Goal: Task Accomplishment & Management: Complete application form

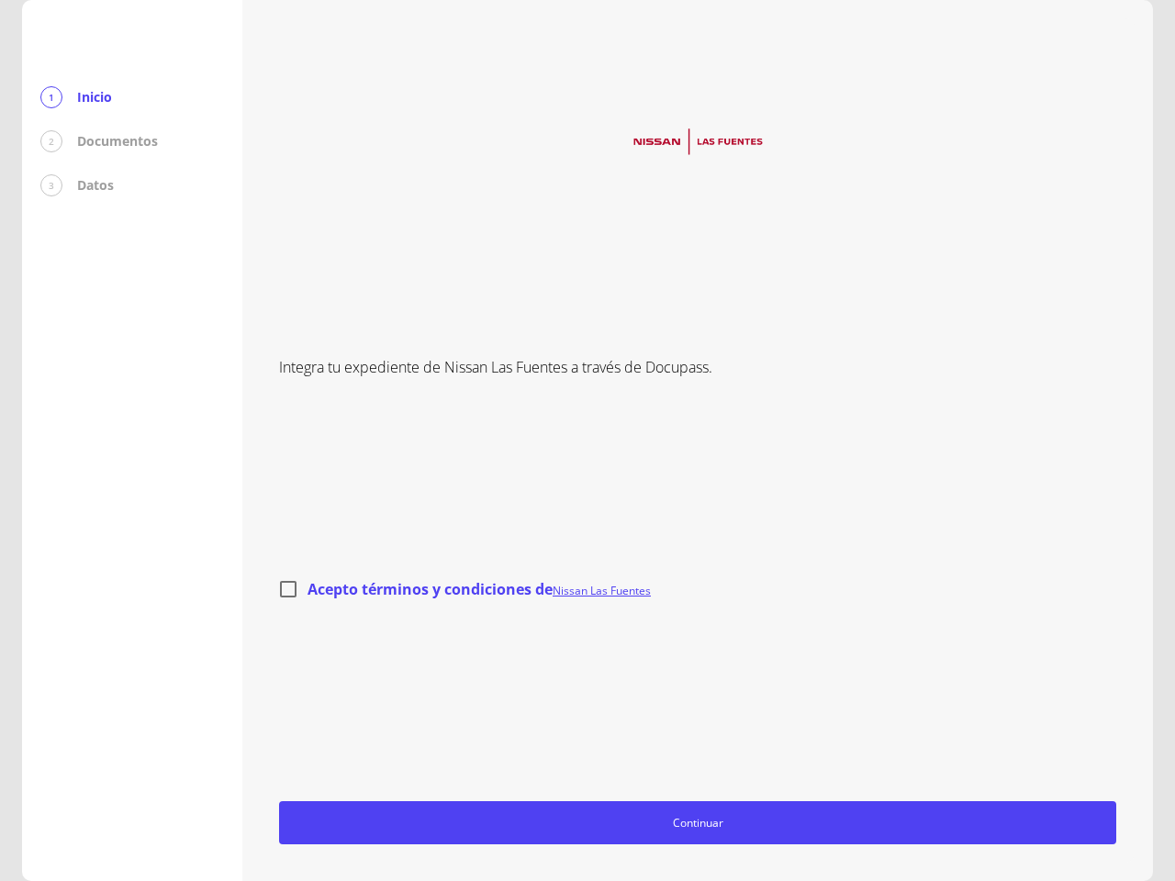
click at [587, 441] on div "Integra tu expediente de Nissan Las Fuentes a través de Docupass. Acepto términ…" at bounding box center [697, 441] width 837 height 808
click at [698, 822] on span "Continuar" at bounding box center [697, 822] width 821 height 19
